Goal: Task Accomplishment & Management: Use online tool/utility

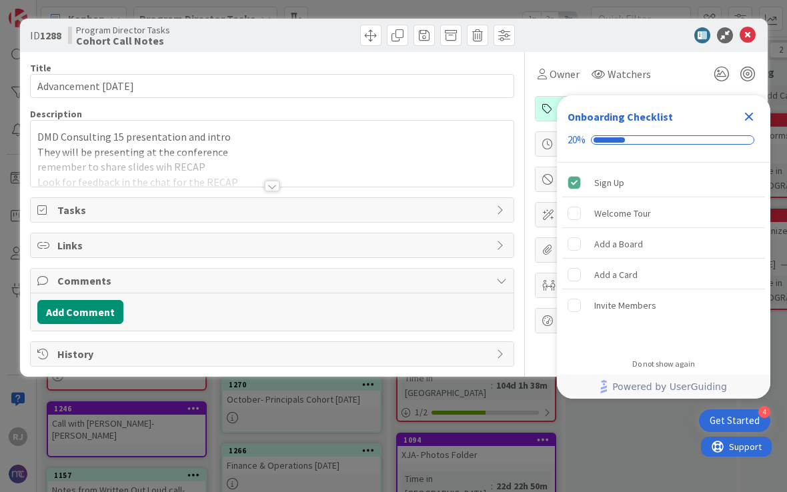
click at [752, 113] on icon "Close Checklist" at bounding box center [749, 117] width 9 height 9
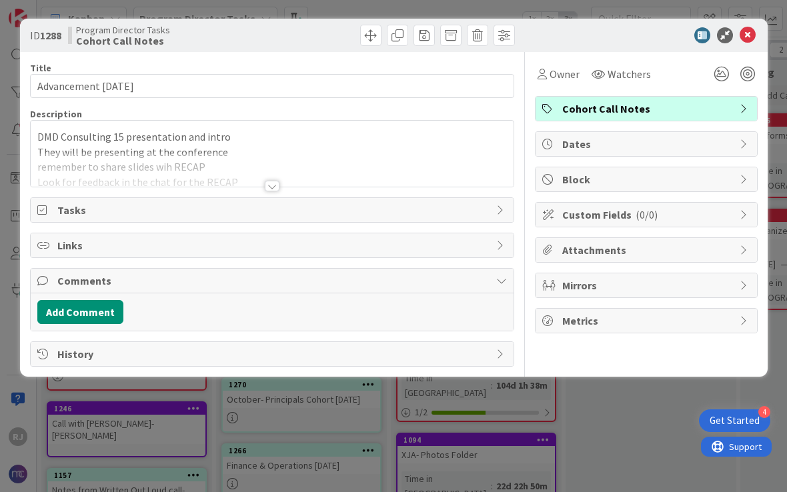
click at [753, 38] on icon at bounding box center [748, 35] width 16 height 16
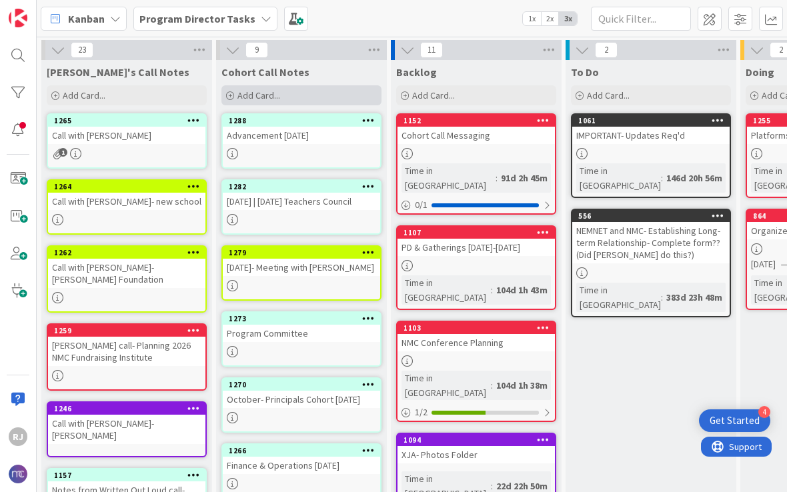
click at [306, 92] on div "Add Card..." at bounding box center [302, 95] width 160 height 20
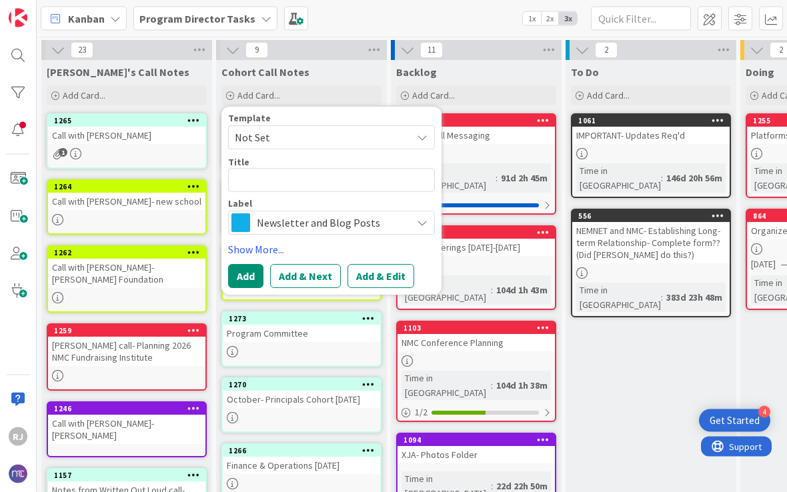
click at [326, 222] on span "Newsletter and Blog Posts" at bounding box center [331, 223] width 148 height 19
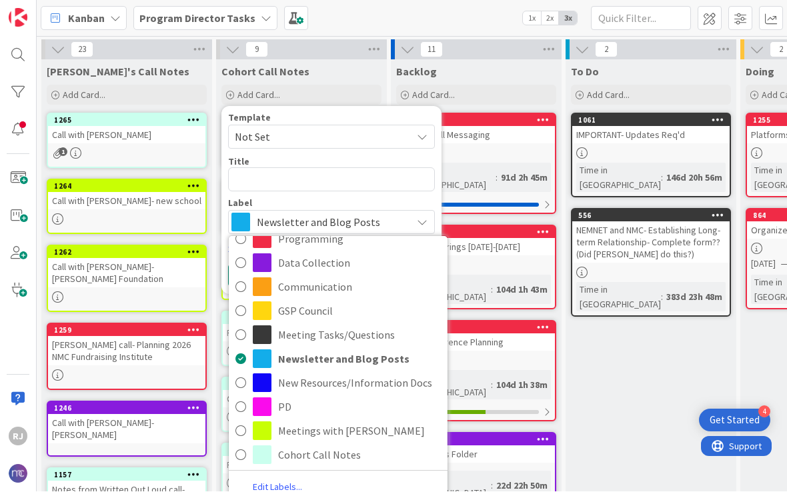
scroll to position [52, 0]
click at [342, 452] on span "Cohort Call Notes" at bounding box center [359, 456] width 163 height 20
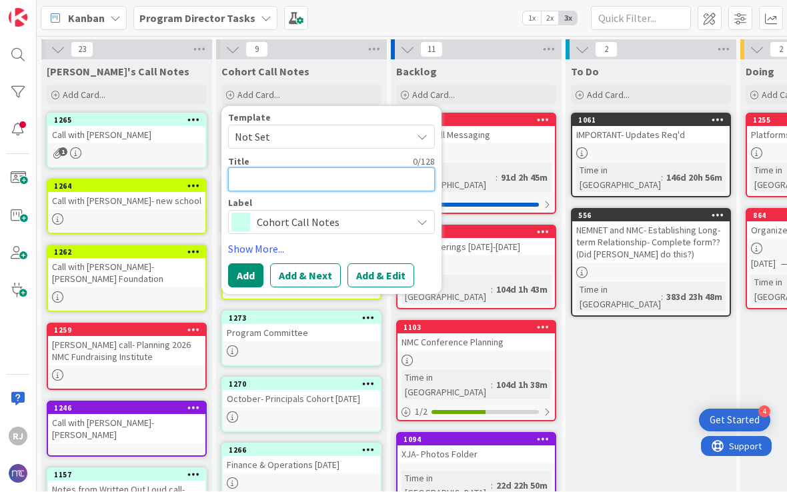
click at [352, 177] on textarea at bounding box center [331, 180] width 207 height 24
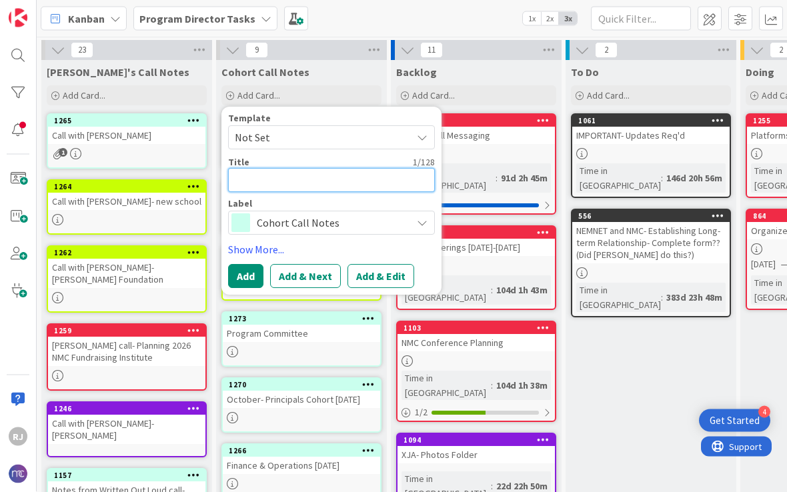
type textarea "x"
type textarea "1"
type textarea "x"
type textarea "10"
type textarea "x"
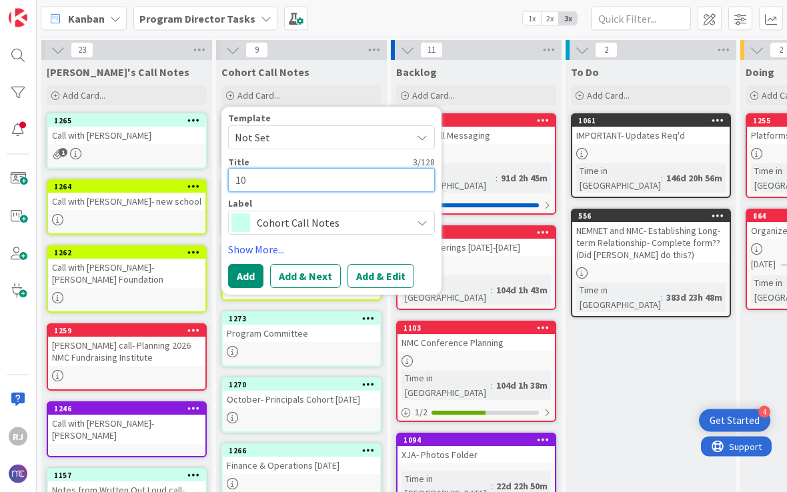
type textarea "10-"
type textarea "x"
type textarea "10-9"
type textarea "x"
type textarea "10-9-"
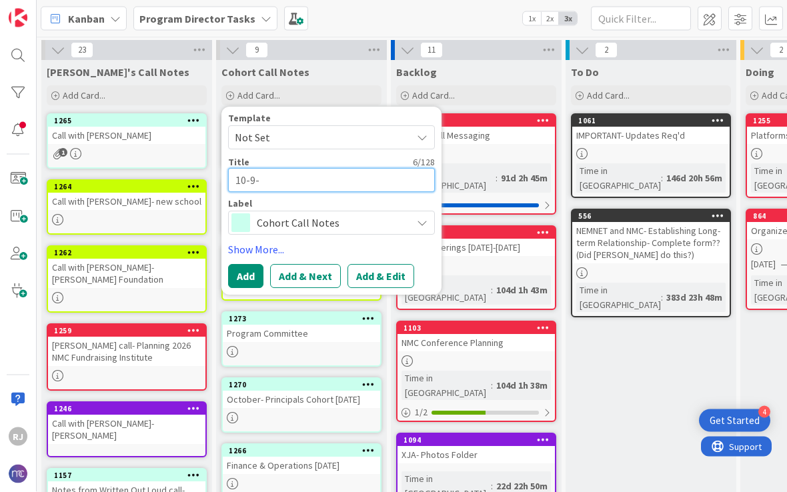
type textarea "x"
type textarea "10-9-2"
type textarea "x"
type textarea "[DATE]"
type textarea "x"
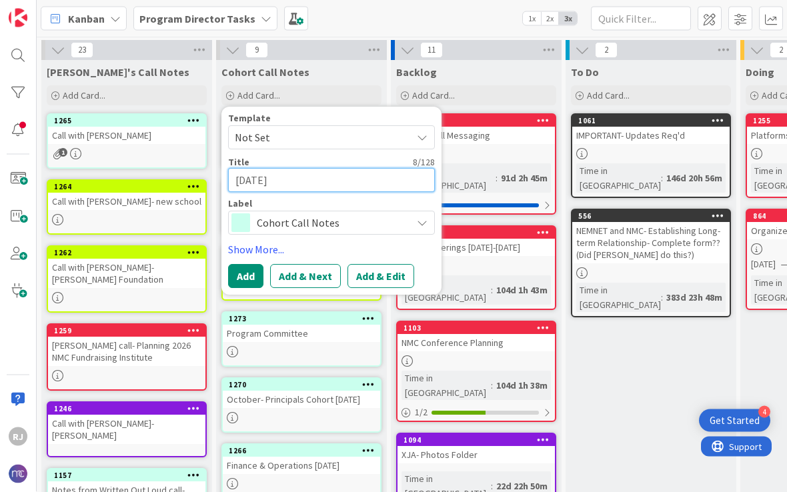
type textarea "[DATE]"
type textarea "x"
type textarea "[DATE] A"
type textarea "x"
type textarea "[DATE] Ad"
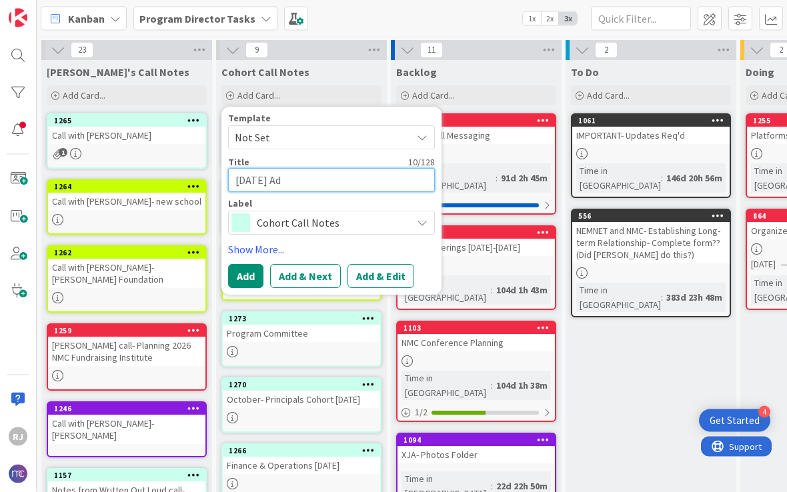
type textarea "x"
type textarea "[DATE] Adm"
type textarea "x"
type textarea "[DATE] Admi"
type textarea "x"
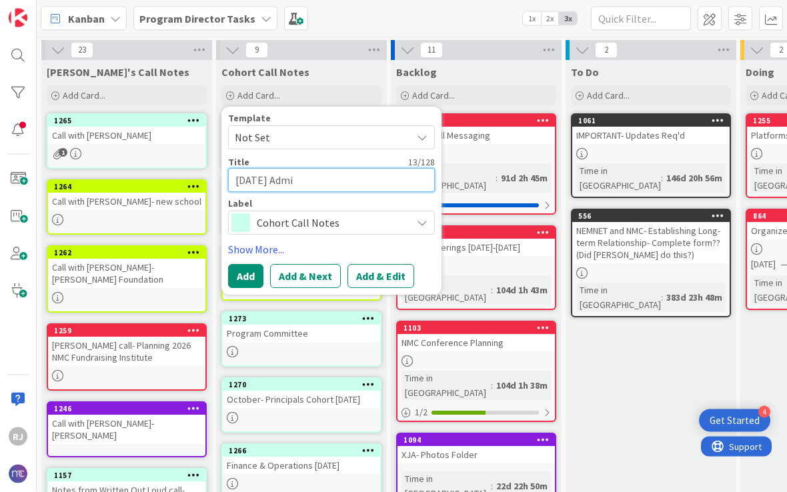
type textarea "[DATE] Admis"
type textarea "x"
type textarea "[DATE] Admiss"
type textarea "x"
type textarea "[DATE] Admissi"
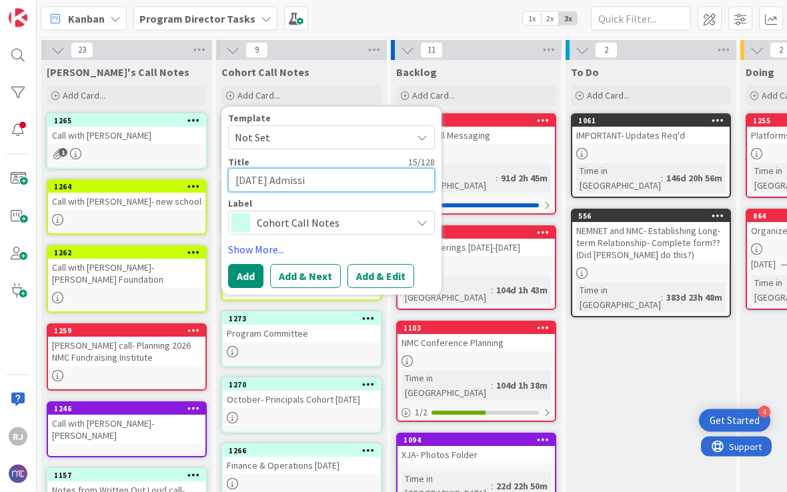
type textarea "x"
type textarea "[DATE] Admissio"
type textarea "x"
type textarea "[DATE] Admission"
type textarea "x"
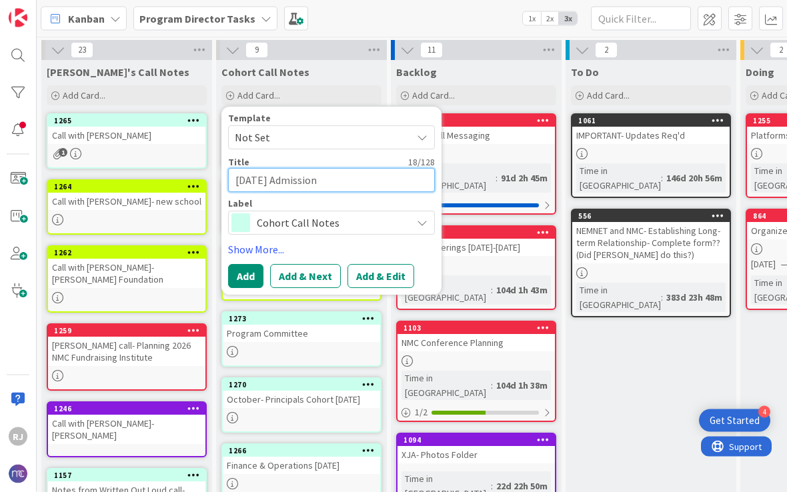
type textarea "[DATE] Admissions"
type textarea "x"
type textarea "[DATE] Admissions"
type textarea "x"
type textarea "[DATE] Admissions C"
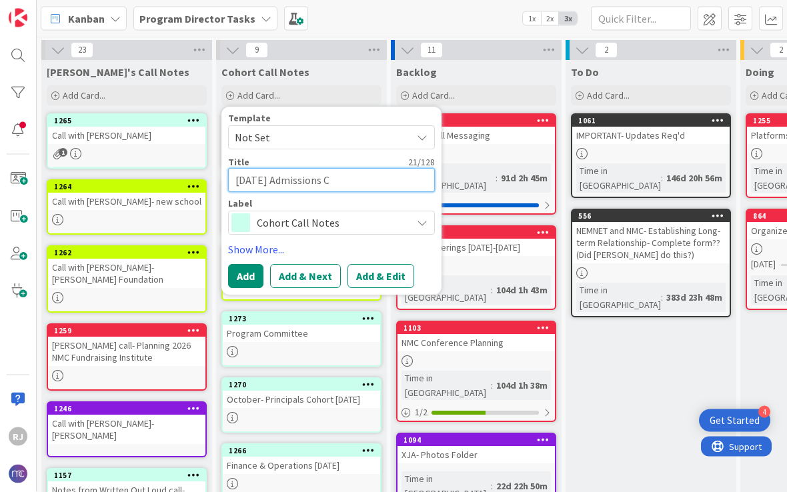
type textarea "x"
type textarea "[DATE] Admissions Co"
type textarea "x"
type textarea "[DATE] Admissions Coh"
type textarea "x"
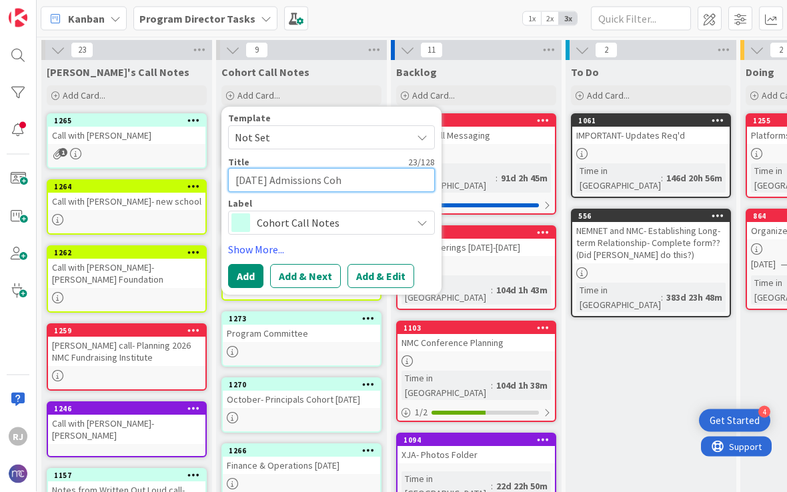
type textarea "[DATE] Admissions Coho"
type textarea "x"
type textarea "[DATE] Admissions Cohor"
type textarea "x"
type textarea "[DATE] Admissions Cohort"
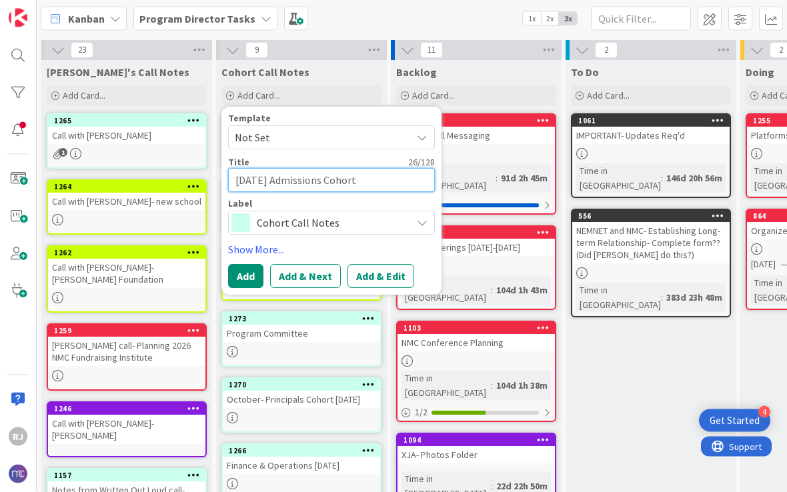
type textarea "x"
type textarea "[DATE] Admissions Cohort"
type textarea "x"
type textarea "[DATE] Admissions Cohort C"
type textarea "x"
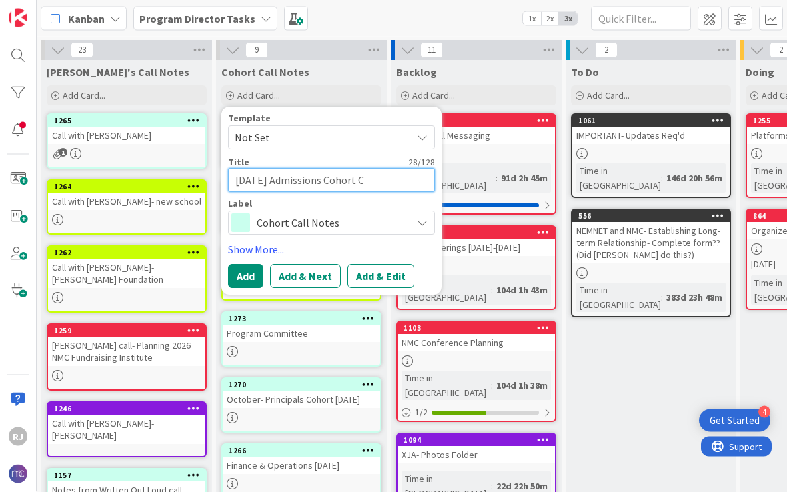
type textarea "[DATE] Admissions Cohort Ca"
type textarea "x"
type textarea "[DATE] Admissions Cohort Cal"
type textarea "x"
type textarea "[DATE] Admissions Cohort Call"
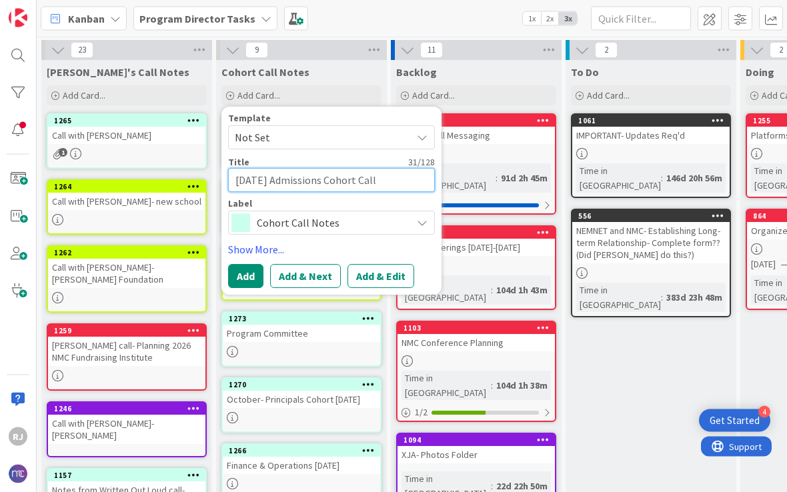
type textarea "x"
type textarea "[DATE] Admissions Cohort Calls"
type textarea "x"
type textarea "[DATE] Admissions Cohort Call"
type textarea "x"
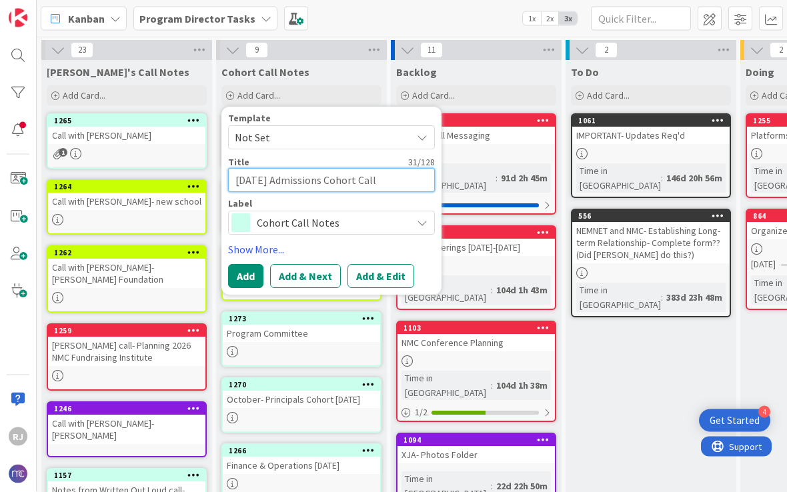
type textarea "[DATE] Admissions Cohort Cal"
type textarea "x"
type textarea "[DATE] Admissions Cohort Ca"
type textarea "x"
type textarea "[DATE] Admissions Cohort C"
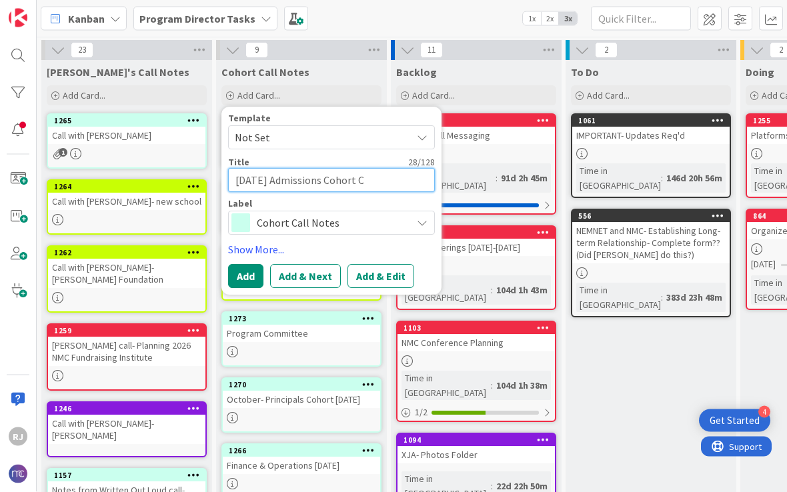
type textarea "x"
type textarea "[DATE] Admissions Cohort"
type textarea "x"
type textarea "[DATE] Admissions Cohort"
type textarea "x"
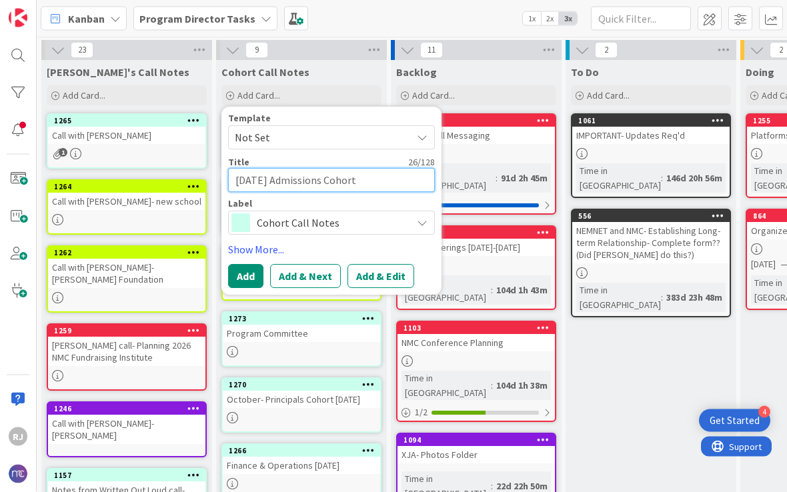
type textarea "[DATE] Admissions Cohor"
type textarea "x"
type textarea "[DATE] Admissions Coho"
type textarea "x"
type textarea "[DATE] Admissions Coh"
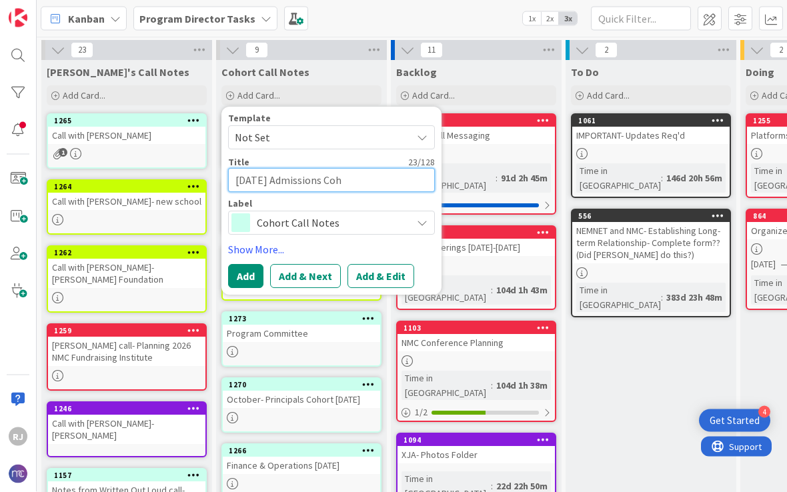
type textarea "x"
type textarea "[DATE] Admissions Co"
type textarea "x"
type textarea "[DATE] Admissions C"
type textarea "x"
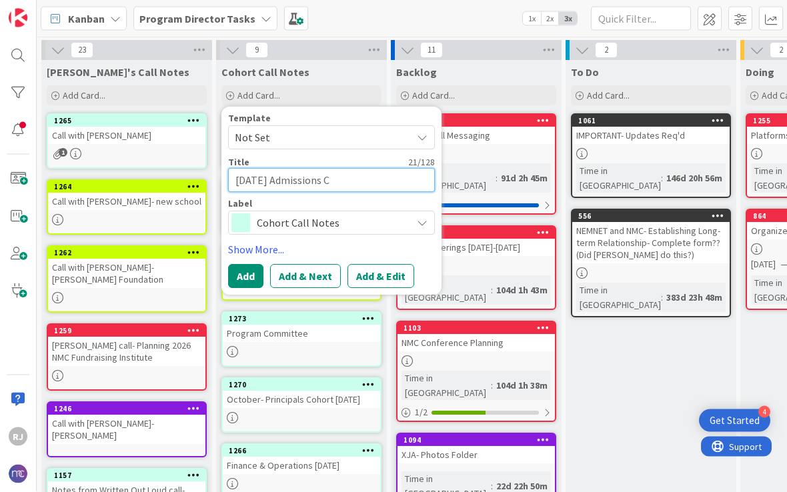
type textarea "[DATE] Admissions"
type textarea "x"
type textarea "[DATE] Admissions"
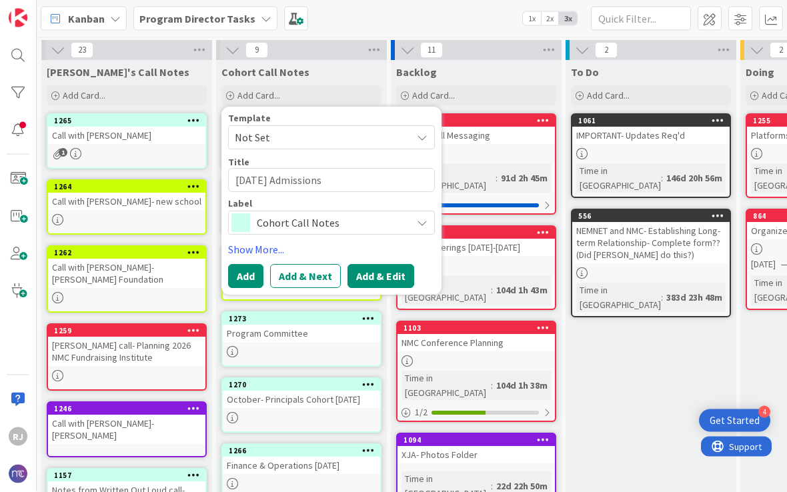
click at [383, 275] on button "Add & Edit" at bounding box center [381, 276] width 67 height 24
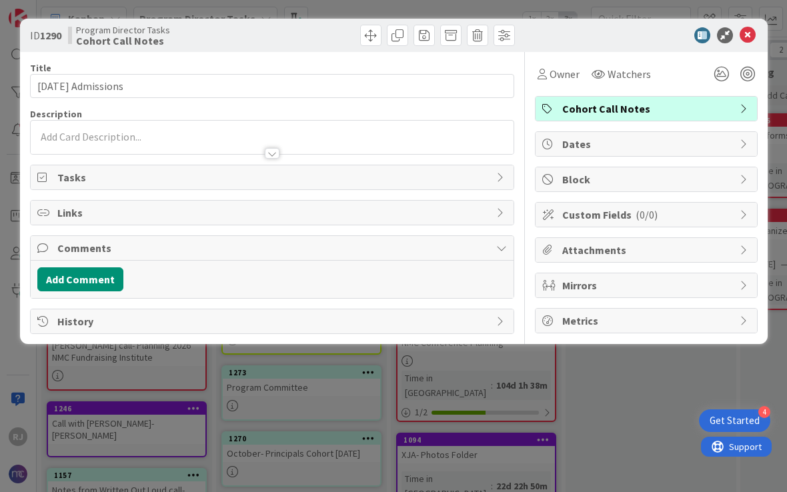
click at [177, 132] on div at bounding box center [272, 137] width 483 height 33
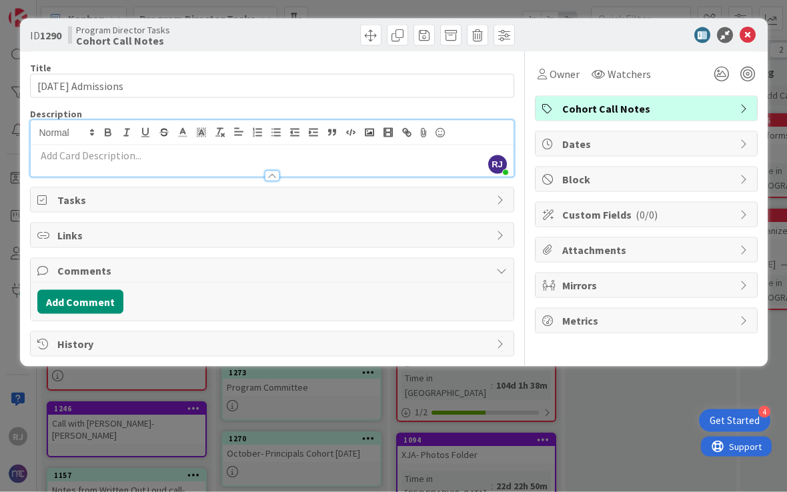
click at [141, 156] on p at bounding box center [272, 155] width 470 height 15
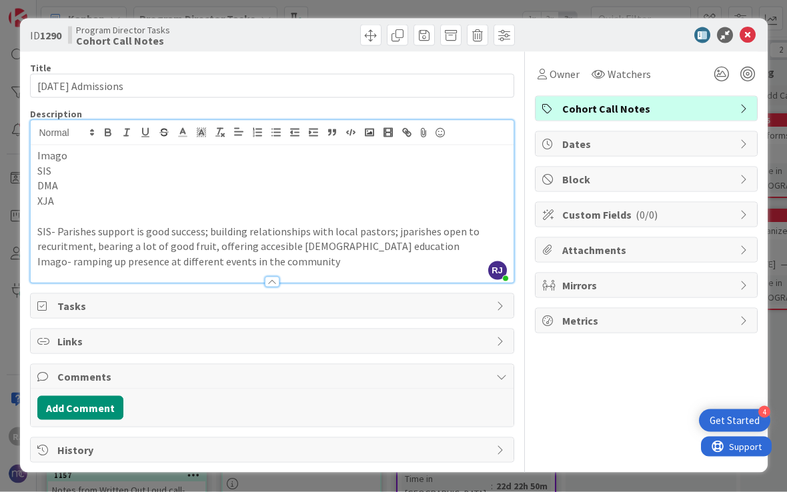
click at [398, 242] on p "SIS- Parishes support is good success; building relationships with local pastor…" at bounding box center [272, 239] width 470 height 30
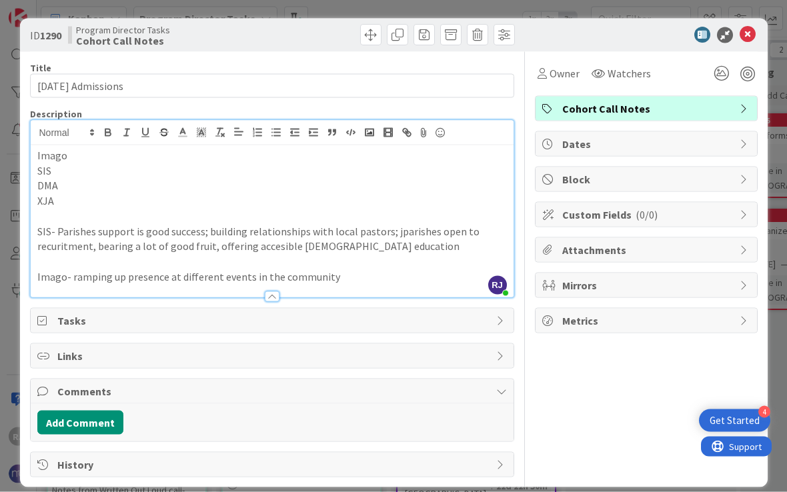
click at [362, 275] on p "Imago- ramping up presence at different events in the community" at bounding box center [272, 277] width 470 height 15
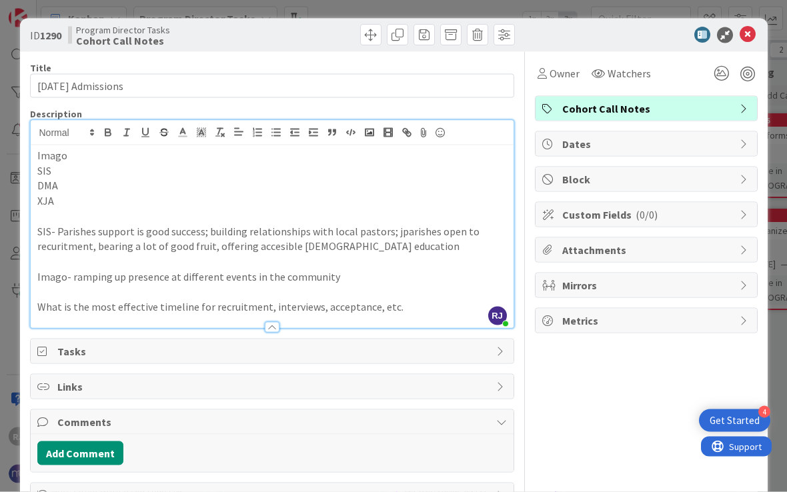
click at [336, 278] on p "Imago- ramping up presence at different events in the community" at bounding box center [272, 277] width 470 height 15
click at [412, 302] on p "What is the most effective timeline for recruitment, interviews, acceptance, et…" at bounding box center [272, 307] width 470 height 15
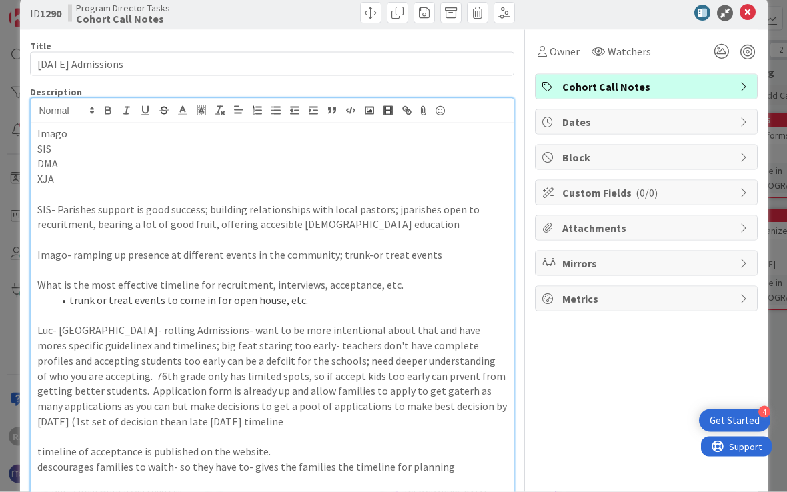
scroll to position [260, 0]
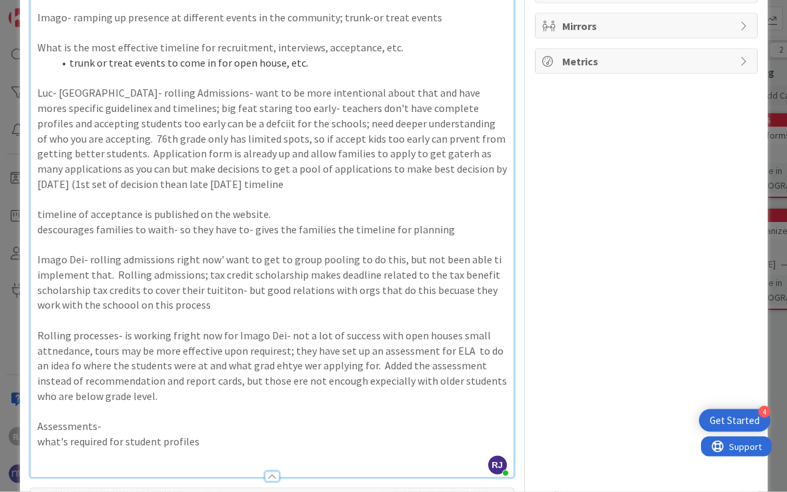
click at [165, 383] on p "Rolling processes- is working fright now for Imago Dei- not a lot of success wi…" at bounding box center [272, 366] width 470 height 76
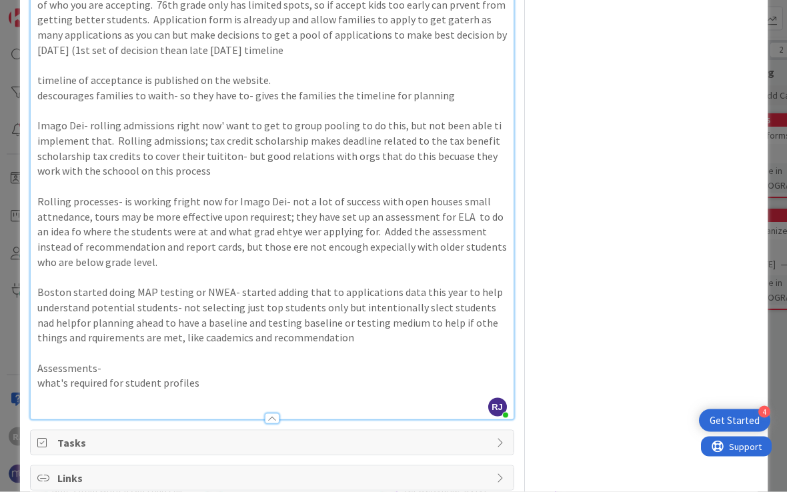
scroll to position [394, 0]
click at [226, 375] on p "what's required for student profiles" at bounding box center [272, 382] width 470 height 15
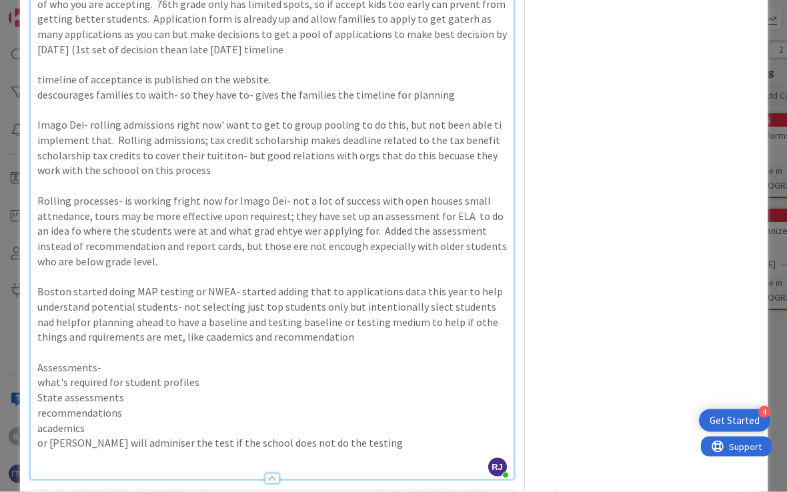
click at [119, 421] on p "academics" at bounding box center [272, 428] width 470 height 15
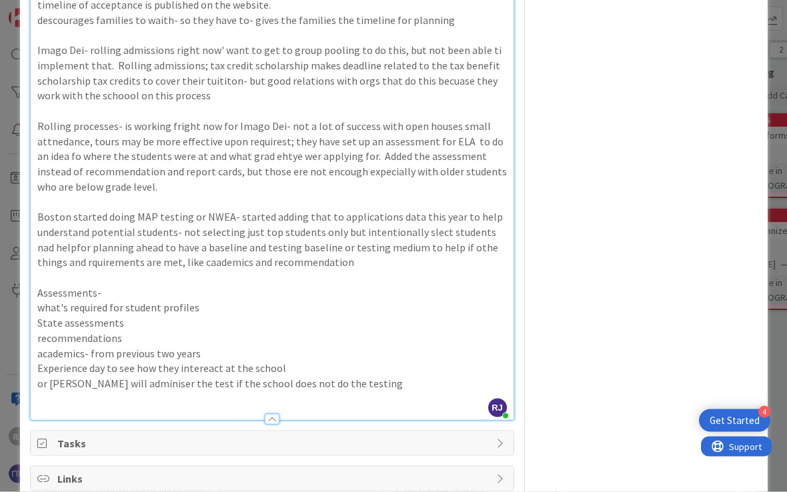
scroll to position [480, 0]
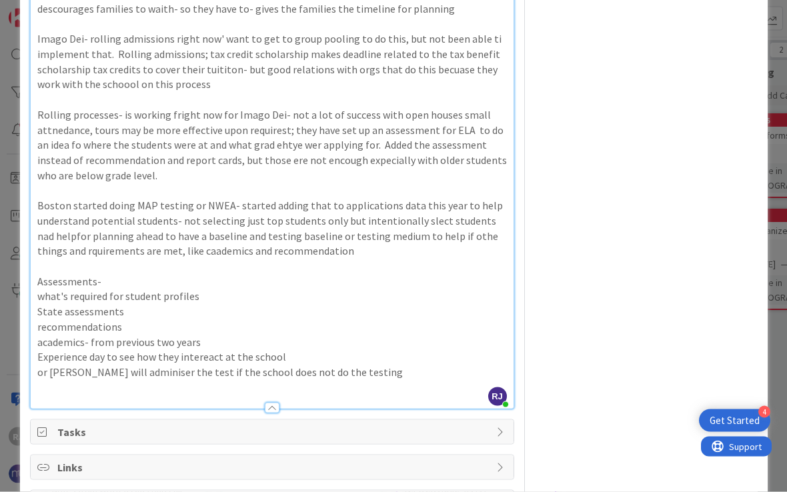
click at [352, 365] on p "or [PERSON_NAME] will adminiser the test if the school does not do the testing" at bounding box center [272, 372] width 470 height 15
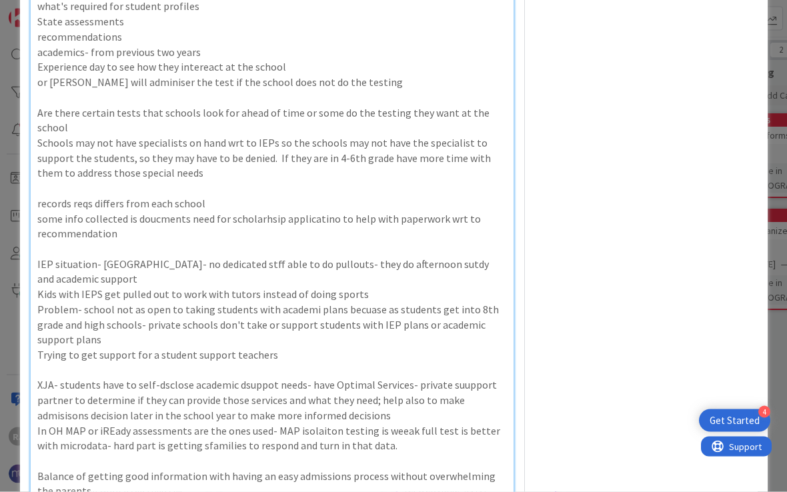
scroll to position [1023, 0]
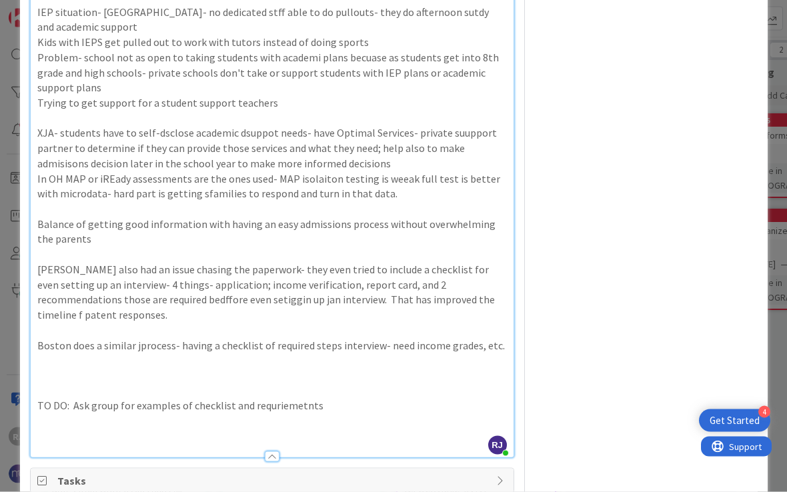
click at [127, 353] on p at bounding box center [272, 360] width 470 height 15
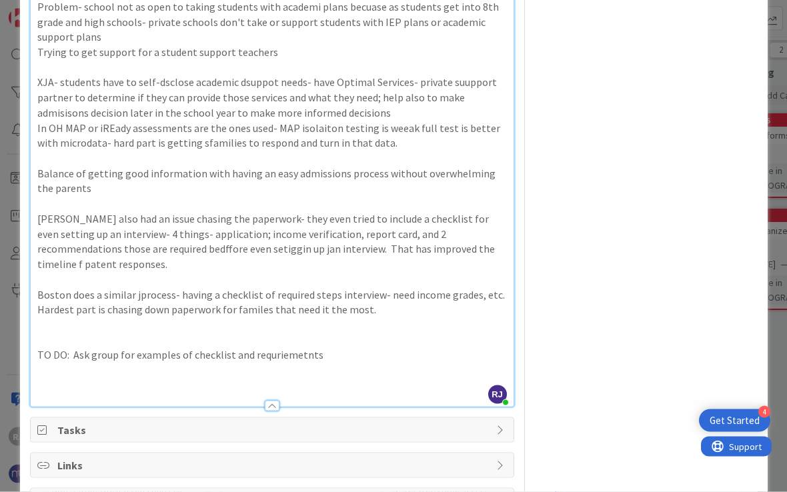
scroll to position [1080, 0]
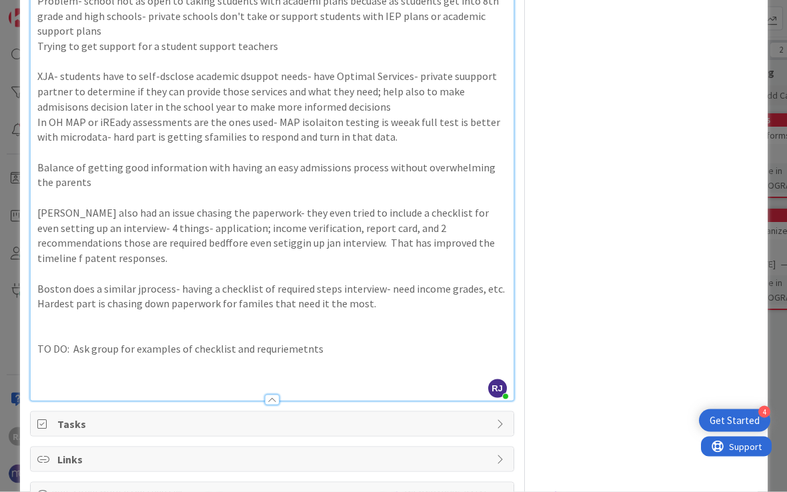
click at [391, 312] on p at bounding box center [272, 319] width 470 height 15
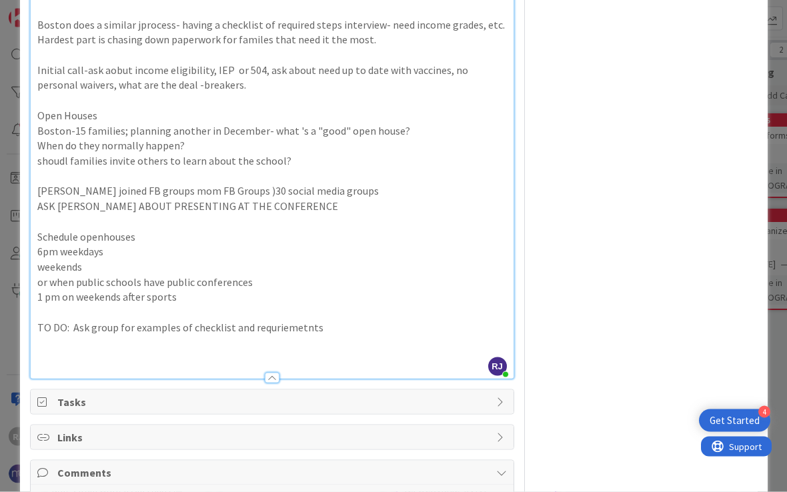
scroll to position [1343, 0]
click at [336, 321] on p "TO DO: Ask group for examples of checklist and requriemetnts" at bounding box center [272, 328] width 470 height 15
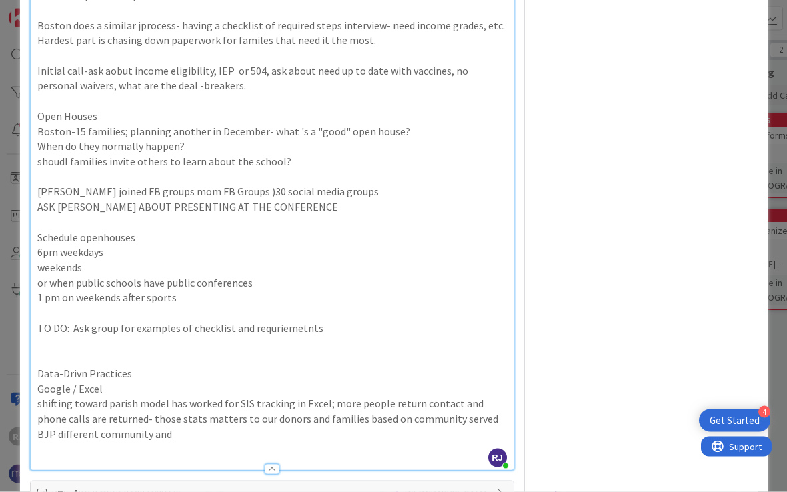
click at [179, 396] on p "[PERSON_NAME]-shifting toward parish model has worked for SIS tracking in Excel…" at bounding box center [272, 418] width 470 height 45
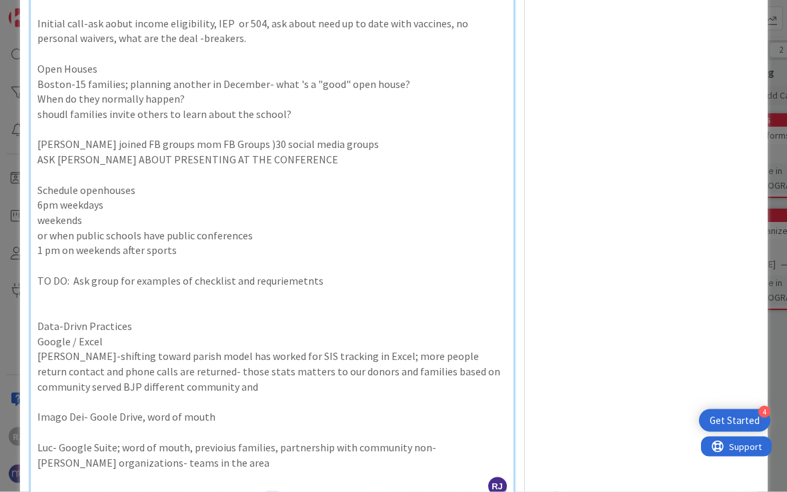
scroll to position [1401, 0]
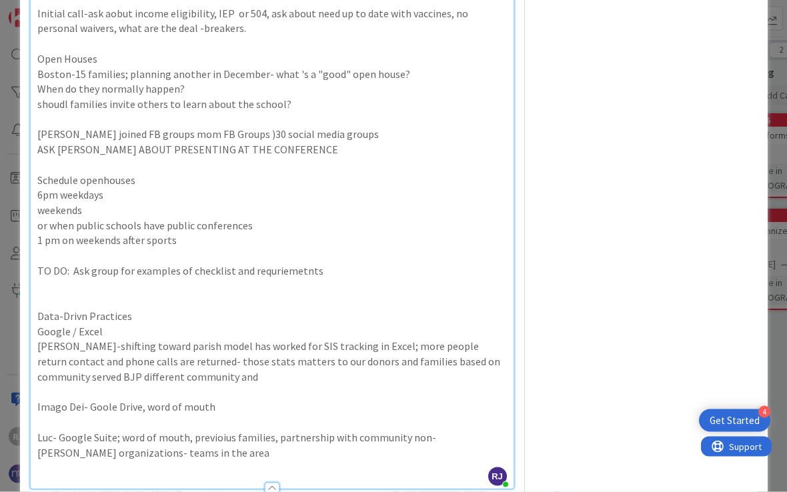
click at [224, 460] on p at bounding box center [272, 467] width 470 height 15
click at [214, 430] on p "Luc- Google Suite; word of mouth, previoius families, partnership with communit…" at bounding box center [272, 445] width 470 height 30
